Goal: Task Accomplishment & Management: Use online tool/utility

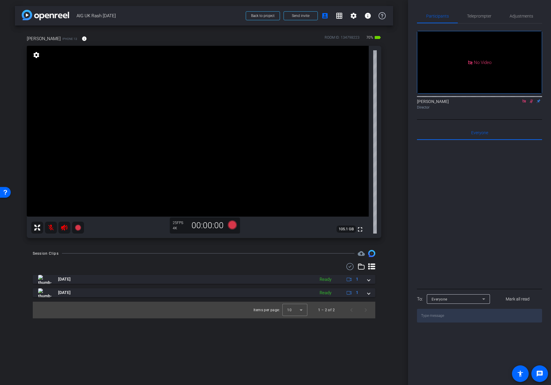
click at [63, 229] on icon at bounding box center [64, 228] width 6 height 6
click at [51, 228] on mat-icon at bounding box center [51, 228] width 12 height 12
click at [524, 103] on icon at bounding box center [524, 101] width 5 height 4
click at [50, 227] on mat-icon at bounding box center [51, 228] width 12 height 12
click at [50, 228] on mat-icon at bounding box center [51, 228] width 12 height 12
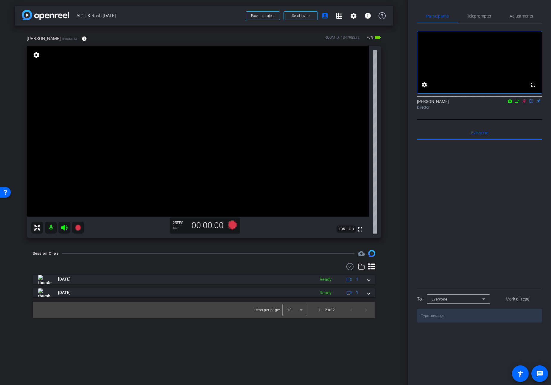
click at [522, 103] on icon at bounding box center [524, 101] width 5 height 4
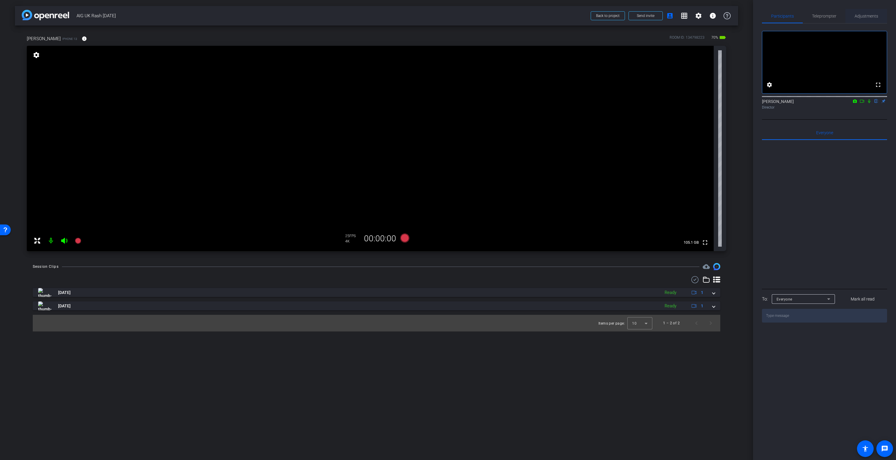
click at [551, 16] on span "Adjustments" at bounding box center [866, 16] width 24 height 4
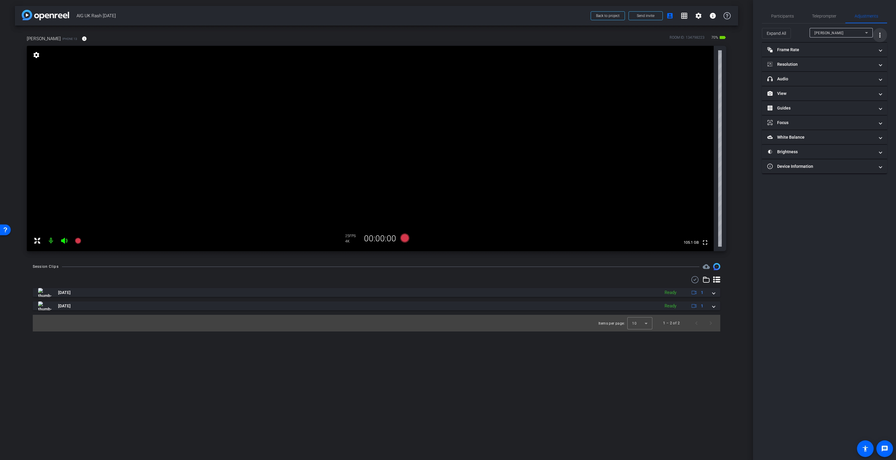
click at [551, 34] on mat-icon "more_vert" at bounding box center [879, 35] width 7 height 7
click at [551, 49] on span "Open Floating Panel" at bounding box center [864, 48] width 35 height 4
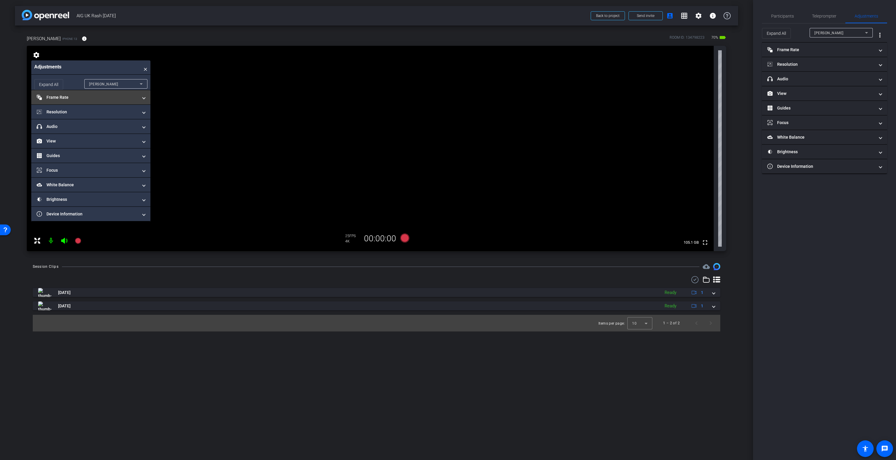
click at [52, 97] on mat-panel-title "Frame Rate Frame Rate" at bounding box center [87, 97] width 101 height 6
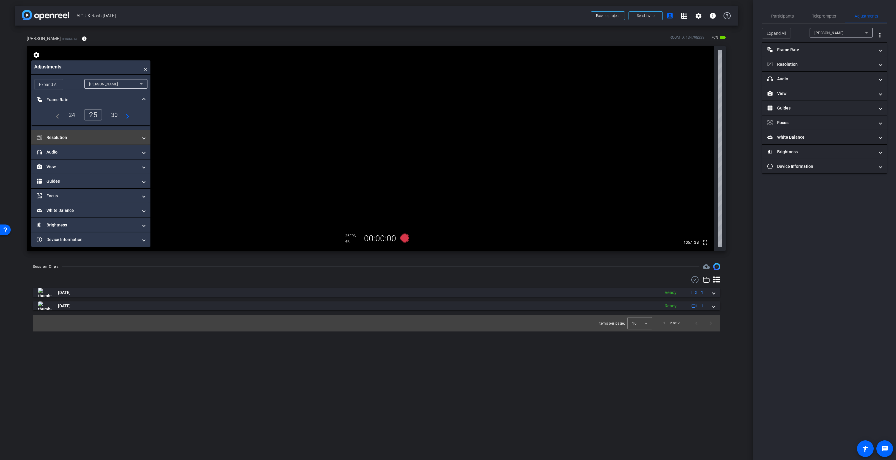
click at [56, 138] on mat-panel-title "Resolution" at bounding box center [87, 138] width 101 height 6
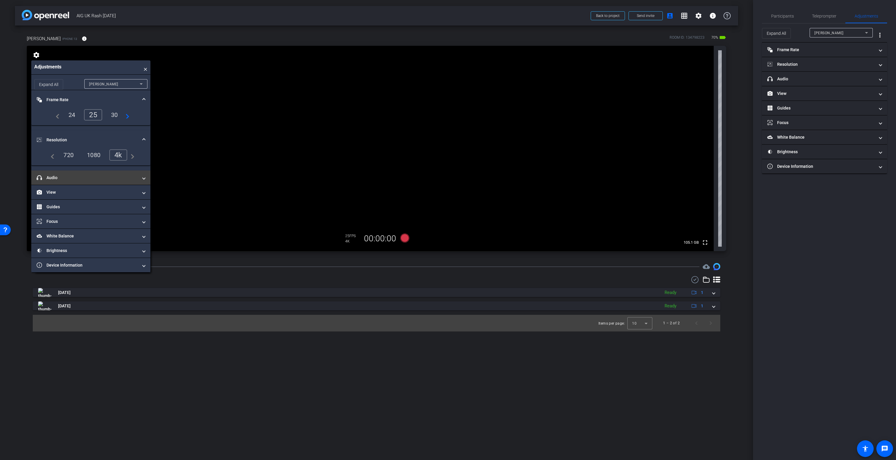
click at [51, 177] on mat-panel-title "headphone icon Audio" at bounding box center [87, 178] width 101 height 6
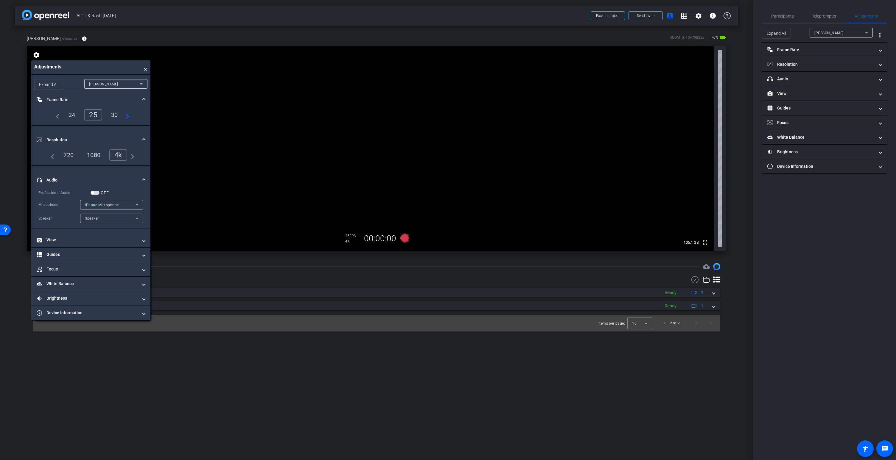
click at [97, 193] on span "button" at bounding box center [95, 193] width 9 height 4
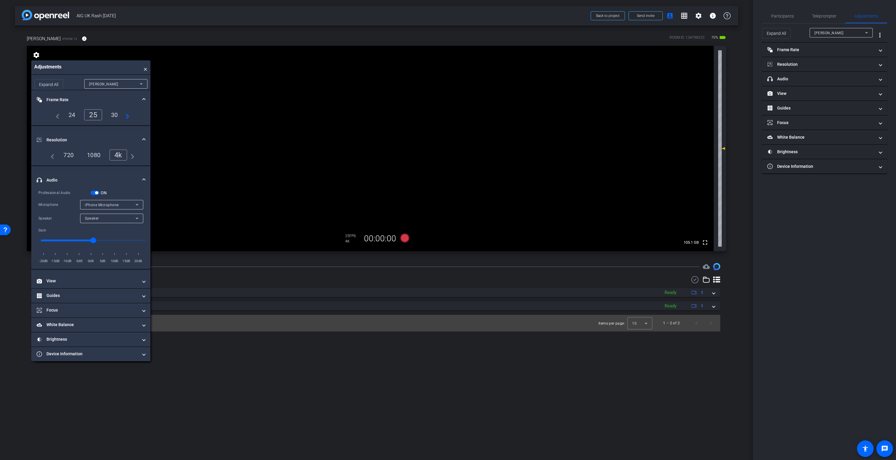
click at [104, 204] on span "iPhone Microphone" at bounding box center [102, 205] width 34 height 4
click at [102, 225] on span "Wireless ME RX" at bounding box center [99, 226] width 28 height 7
click at [54, 311] on mat-panel-title "Focus" at bounding box center [87, 310] width 101 height 6
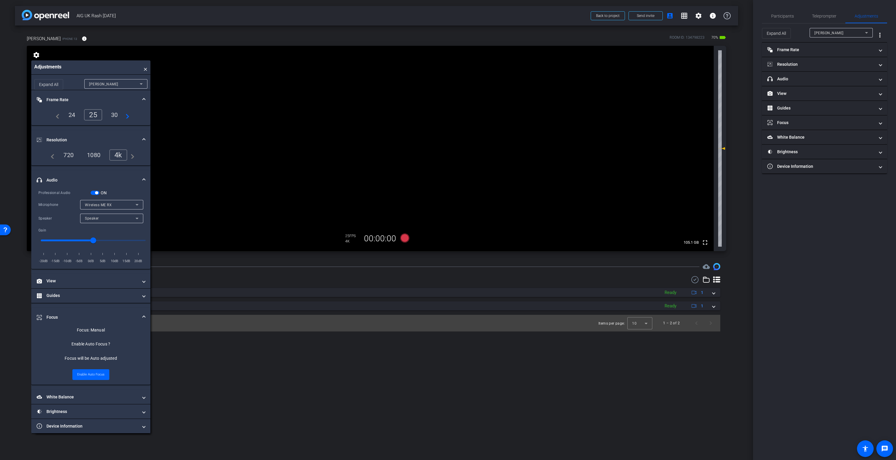
click at [49, 317] on mat-panel-title "Focus" at bounding box center [87, 317] width 101 height 6
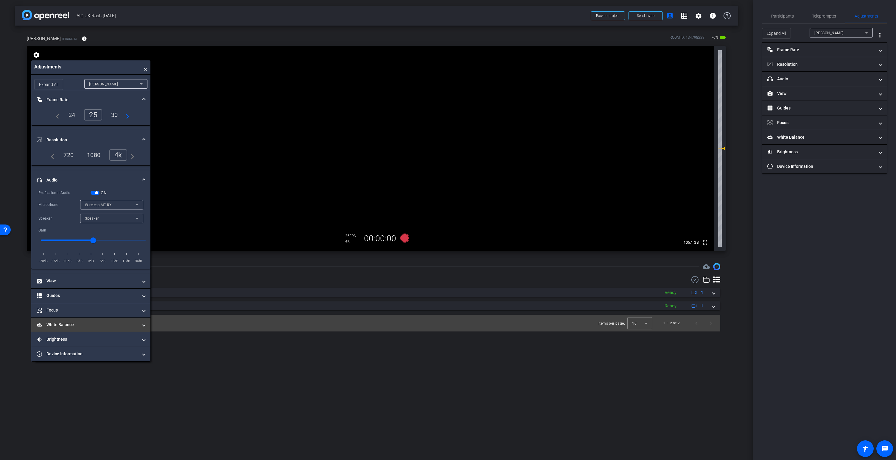
click at [61, 321] on mat-expansion-panel-header "White Balance White Balance" at bounding box center [90, 325] width 119 height 14
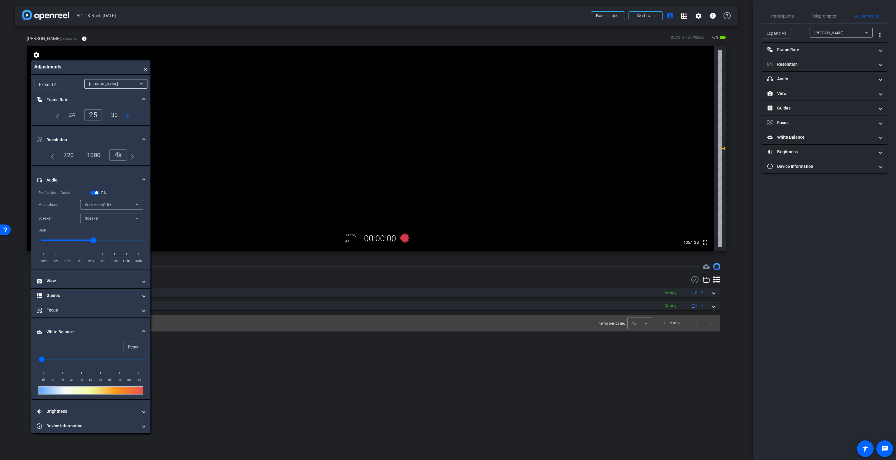
click at [377, 162] on video at bounding box center [370, 148] width 687 height 205
click at [58, 385] on mat-panel-title "Brightness" at bounding box center [87, 412] width 101 height 6
click at [80, 385] on span "button" at bounding box center [77, 429] width 9 height 4
click at [80, 385] on span "button" at bounding box center [78, 429] width 3 height 3
click at [143, 331] on span at bounding box center [144, 332] width 2 height 6
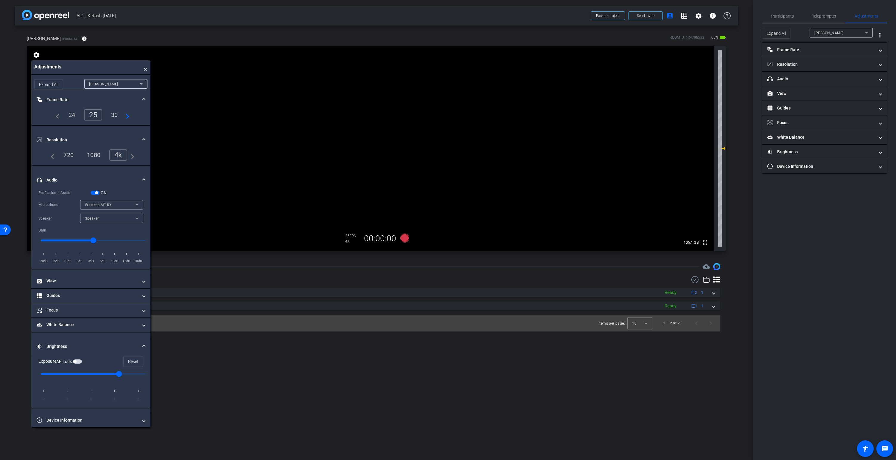
click at [95, 192] on span "button" at bounding box center [96, 192] width 3 height 3
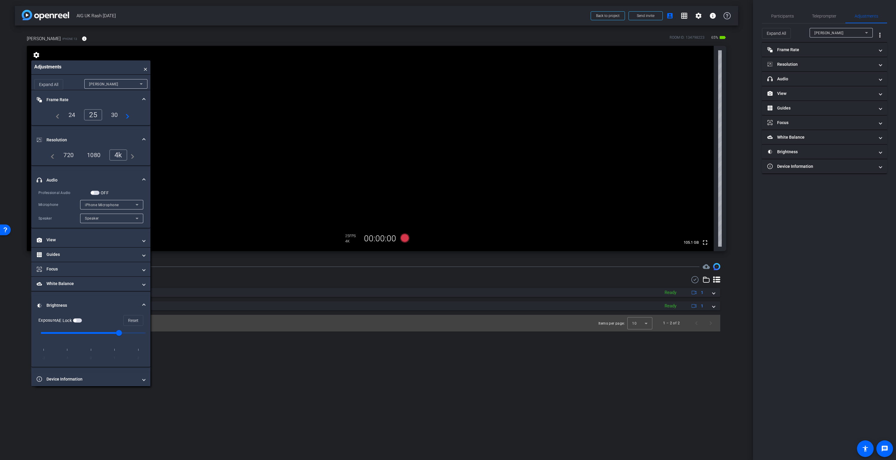
click at [102, 205] on span "iPhone Microphone" at bounding box center [102, 205] width 34 height 4
click at [102, 205] on div at bounding box center [448, 230] width 896 height 460
click at [551, 16] on span "Participants" at bounding box center [782, 16] width 23 height 4
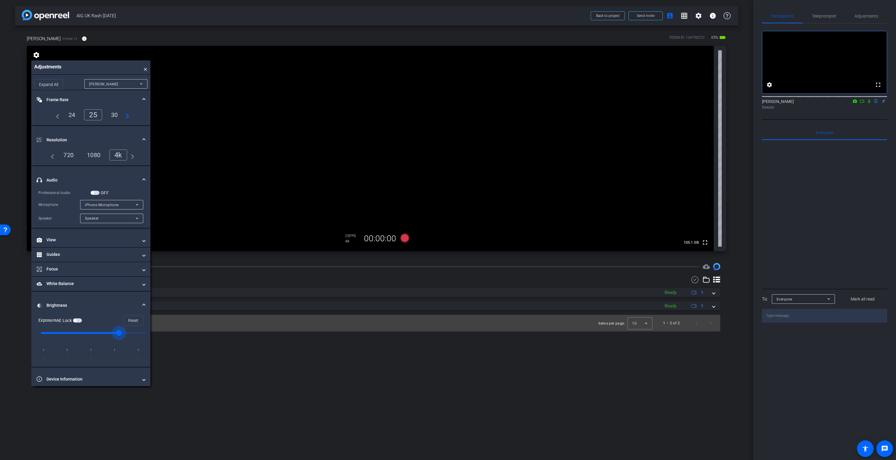
drag, startPoint x: 119, startPoint y: 333, endPoint x: 123, endPoint y: 333, distance: 3.9
click at [123, 333] on input "range" at bounding box center [93, 333] width 117 height 13
click at [376, 113] on video at bounding box center [370, 148] width 687 height 205
click at [386, 110] on video at bounding box center [370, 148] width 687 height 205
click at [85, 282] on mat-panel-title "White Balance White Balance" at bounding box center [87, 284] width 101 height 6
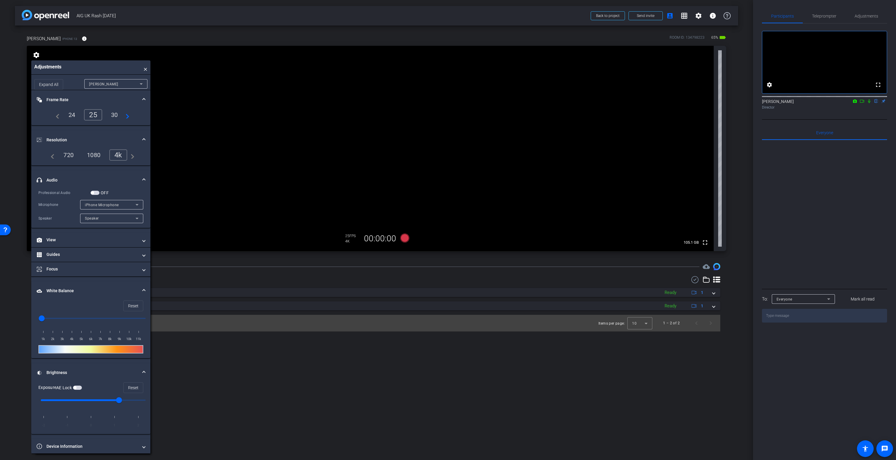
click at [80, 317] on input "range" at bounding box center [93, 318] width 117 height 13
drag, startPoint x: 80, startPoint y: 317, endPoint x: 58, endPoint y: 317, distance: 22.6
click at [58, 317] on input "range" at bounding box center [93, 318] width 117 height 13
drag, startPoint x: 54, startPoint y: 317, endPoint x: 51, endPoint y: 316, distance: 3.0
click at [51, 316] on input "range" at bounding box center [93, 318] width 117 height 13
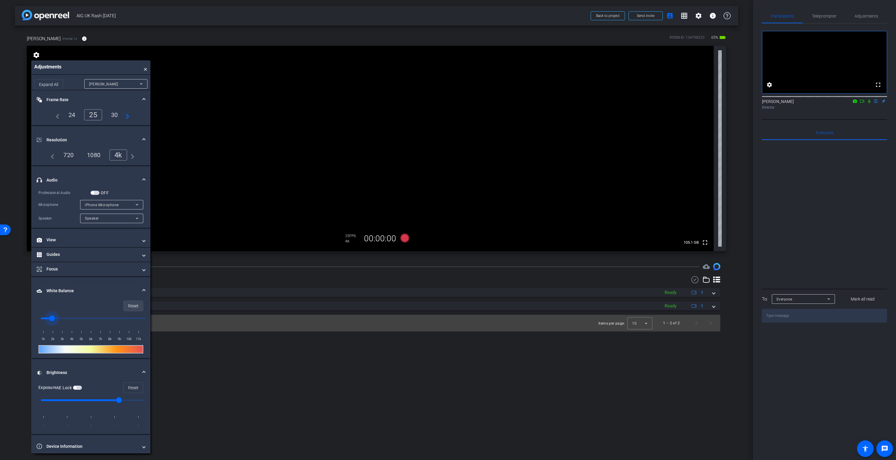
click at [135, 307] on span "Reset" at bounding box center [133, 305] width 10 height 11
type input "1000"
click at [97, 193] on span "button" at bounding box center [95, 193] width 9 height 4
click at [100, 205] on span "iPhone Microphone" at bounding box center [102, 205] width 34 height 4
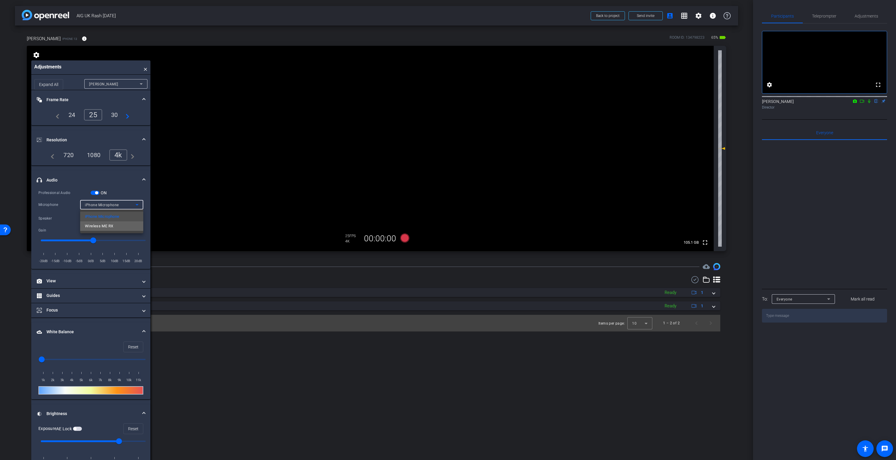
click at [99, 225] on span "Wireless ME RX" at bounding box center [99, 226] width 28 height 7
click at [383, 112] on video at bounding box center [370, 148] width 687 height 205
click at [371, 110] on video at bounding box center [370, 148] width 687 height 205
click at [373, 111] on video at bounding box center [370, 148] width 687 height 205
click at [372, 117] on video at bounding box center [370, 148] width 687 height 205
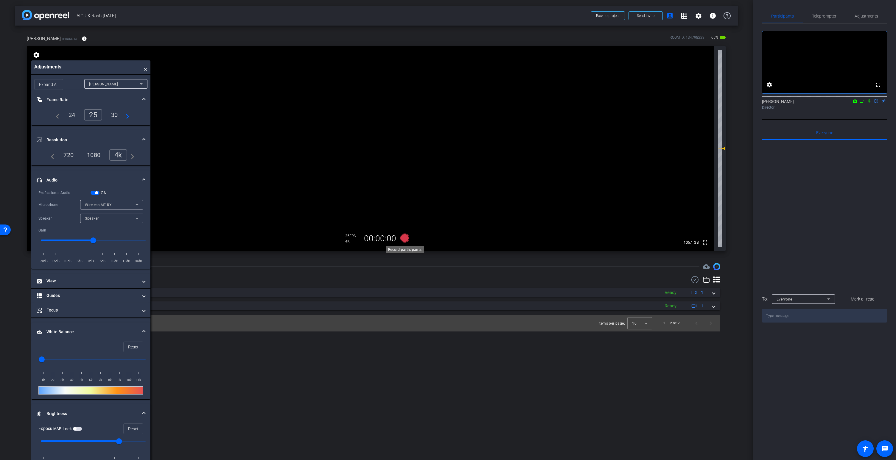
click at [403, 239] on icon at bounding box center [404, 238] width 9 height 9
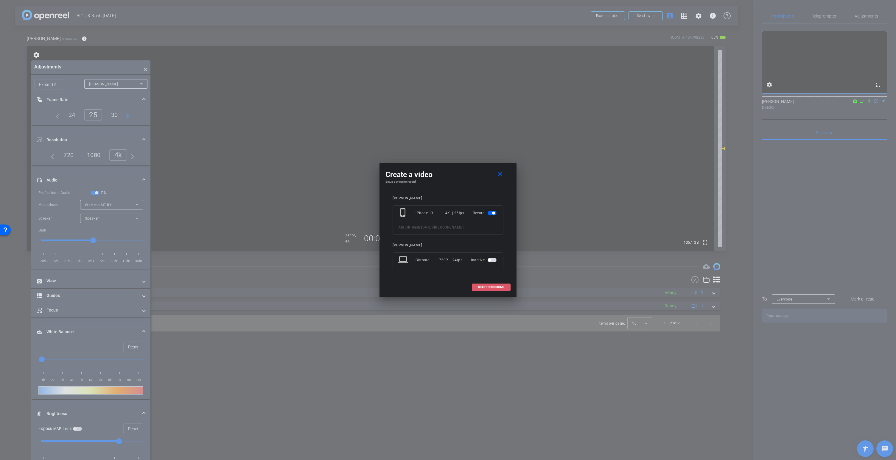
click at [488, 287] on span "START RECORDING" at bounding box center [491, 287] width 26 height 3
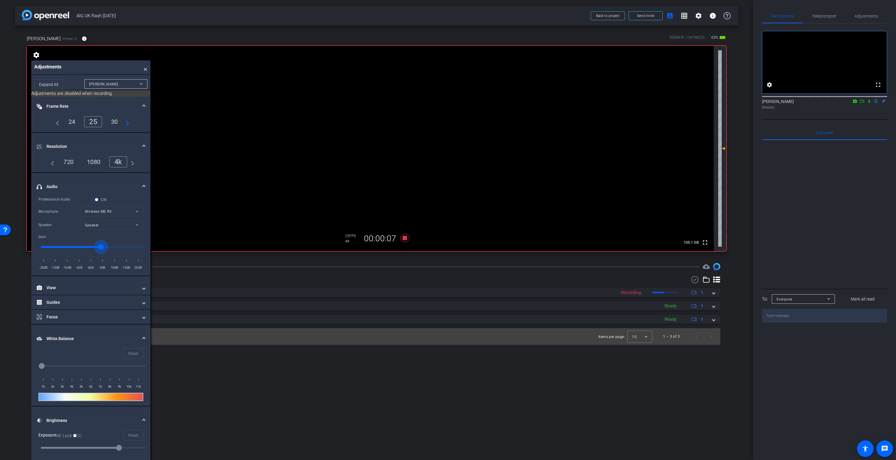
type input "3"
click at [101, 247] on input "range" at bounding box center [93, 247] width 117 height 13
click at [551, 103] on icon at bounding box center [869, 101] width 5 height 4
click at [551, 103] on icon at bounding box center [869, 101] width 2 height 4
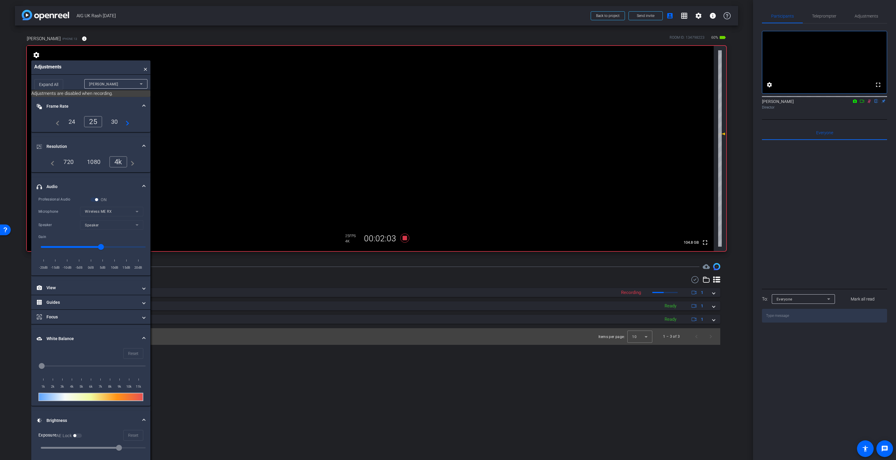
click at [375, 111] on video at bounding box center [370, 148] width 687 height 205
click at [551, 103] on icon at bounding box center [869, 101] width 5 height 4
click at [375, 110] on video at bounding box center [370, 148] width 687 height 205
click at [373, 112] on video at bounding box center [370, 148] width 687 height 205
click at [551, 103] on icon at bounding box center [869, 101] width 5 height 4
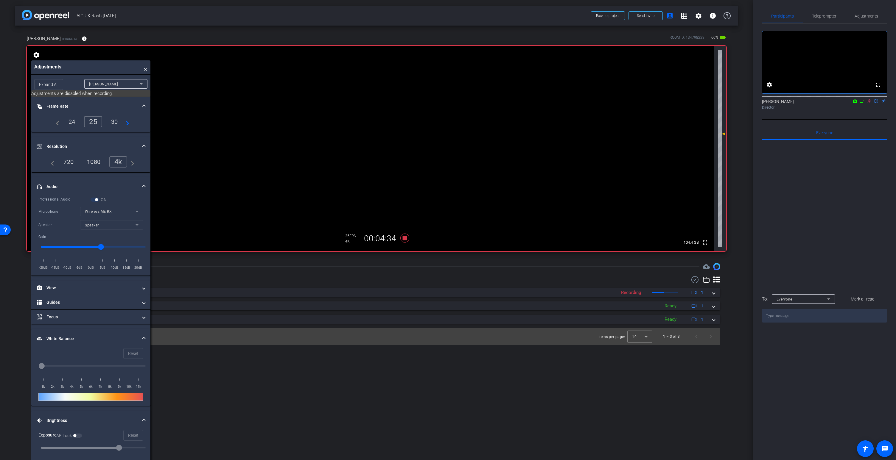
click at [551, 103] on icon at bounding box center [868, 101] width 3 height 4
click at [551, 103] on icon at bounding box center [869, 101] width 2 height 4
click at [551, 107] on div "[PERSON_NAME] flip Director" at bounding box center [824, 105] width 125 height 12
click at [551, 103] on icon at bounding box center [869, 101] width 5 height 4
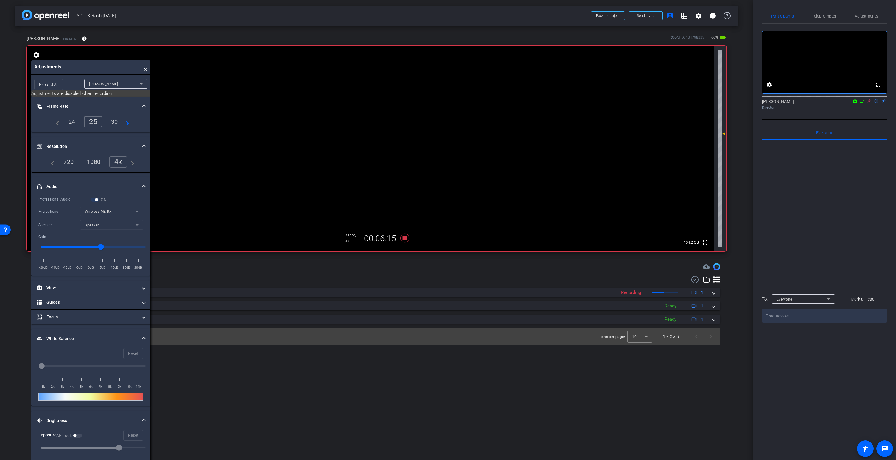
click at [379, 107] on video at bounding box center [370, 148] width 687 height 205
click at [551, 103] on icon at bounding box center [869, 101] width 5 height 4
click at [373, 112] on video at bounding box center [370, 148] width 687 height 205
drag, startPoint x: 362, startPoint y: 111, endPoint x: 363, endPoint y: 114, distance: 3.0
click at [362, 111] on video at bounding box center [370, 148] width 687 height 205
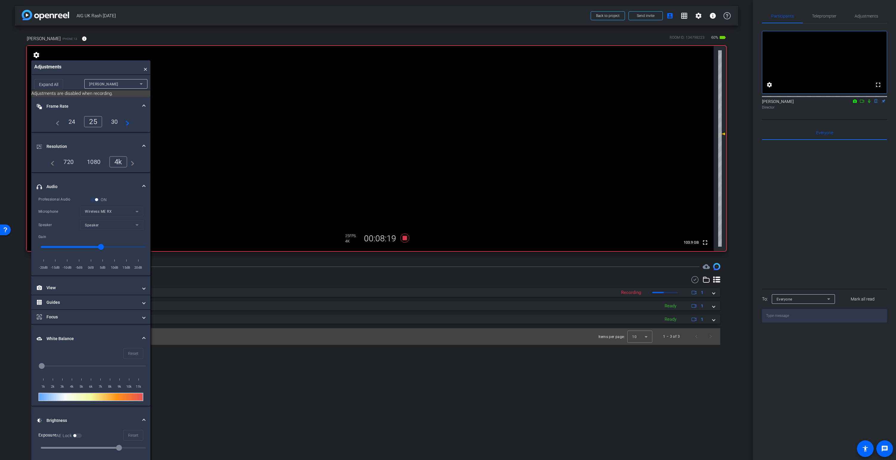
click at [551, 103] on icon at bounding box center [869, 101] width 2 height 4
click at [365, 116] on video at bounding box center [370, 148] width 687 height 205
click at [551, 103] on icon at bounding box center [868, 101] width 3 height 4
click at [356, 116] on video at bounding box center [370, 148] width 687 height 205
click at [551, 103] on icon at bounding box center [869, 101] width 5 height 4
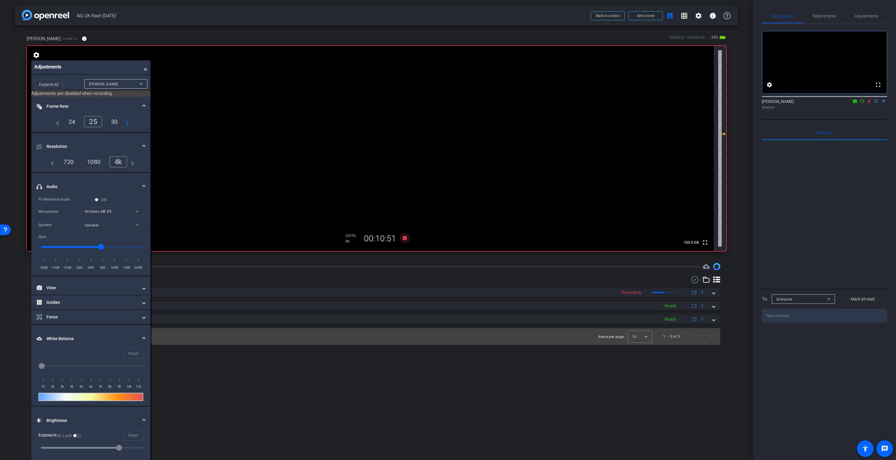
click at [551, 103] on icon at bounding box center [869, 101] width 5 height 4
click at [356, 111] on video at bounding box center [370, 148] width 687 height 205
click at [551, 103] on icon at bounding box center [869, 101] width 5 height 4
click at [551, 103] on icon at bounding box center [868, 101] width 3 height 4
click at [370, 127] on video at bounding box center [370, 148] width 687 height 205
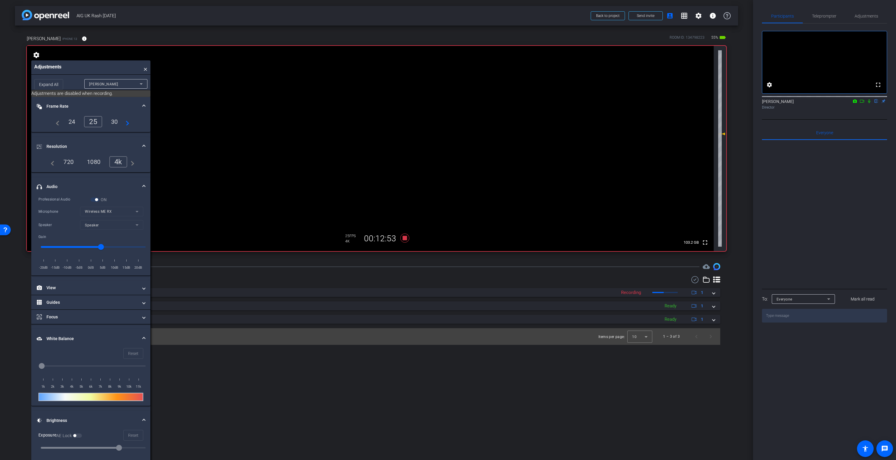
click at [551, 103] on icon at bounding box center [869, 101] width 5 height 4
click at [364, 106] on video at bounding box center [370, 148] width 687 height 205
click at [551, 103] on icon at bounding box center [869, 101] width 5 height 4
click at [364, 106] on video at bounding box center [370, 148] width 687 height 205
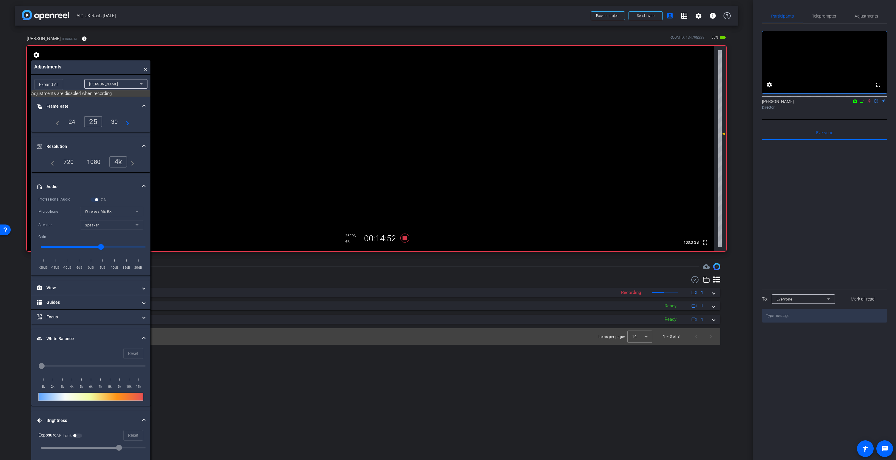
click at [551, 103] on icon at bounding box center [869, 101] width 5 height 4
click at [551, 103] on icon at bounding box center [869, 101] width 2 height 4
click at [551, 103] on icon at bounding box center [868, 101] width 3 height 4
click at [551, 103] on icon at bounding box center [869, 101] width 5 height 4
click at [551, 103] on icon at bounding box center [868, 101] width 3 height 4
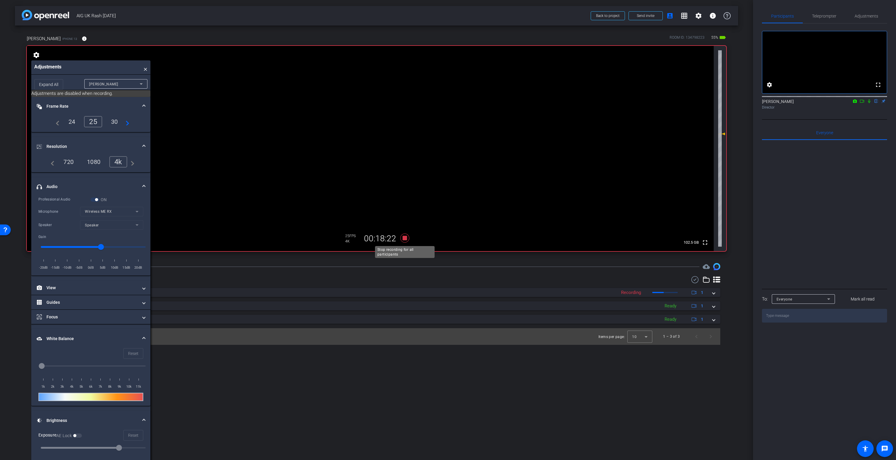
click at [406, 239] on icon at bounding box center [404, 238] width 9 height 9
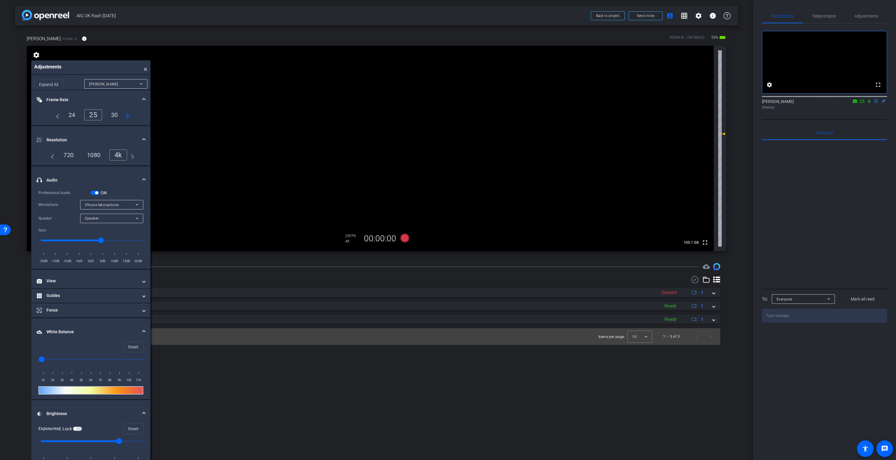
click at [96, 192] on span "button" at bounding box center [96, 192] width 3 height 3
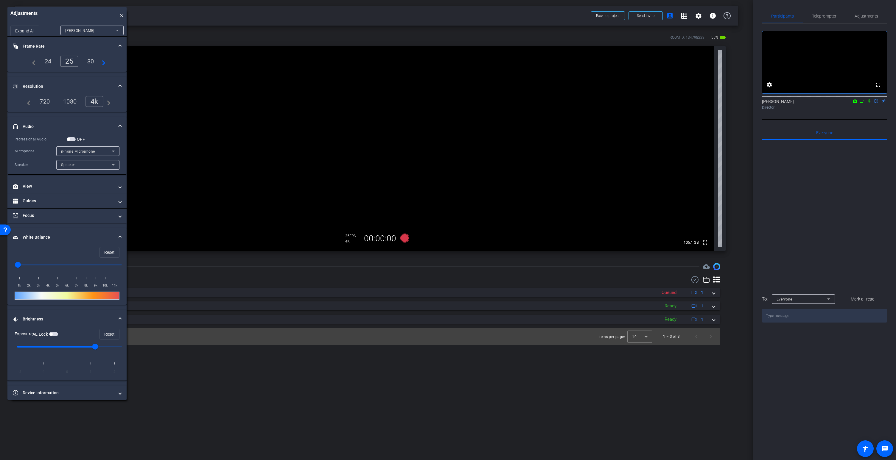
drag, startPoint x: 113, startPoint y: 66, endPoint x: 89, endPoint y: 13, distance: 58.7
click at [89, 13] on div "Adjustments ×" at bounding box center [66, 14] width 119 height 14
click at [122, 15] on span "×" at bounding box center [122, 14] width 4 height 8
